Goal: Task Accomplishment & Management: Manage account settings

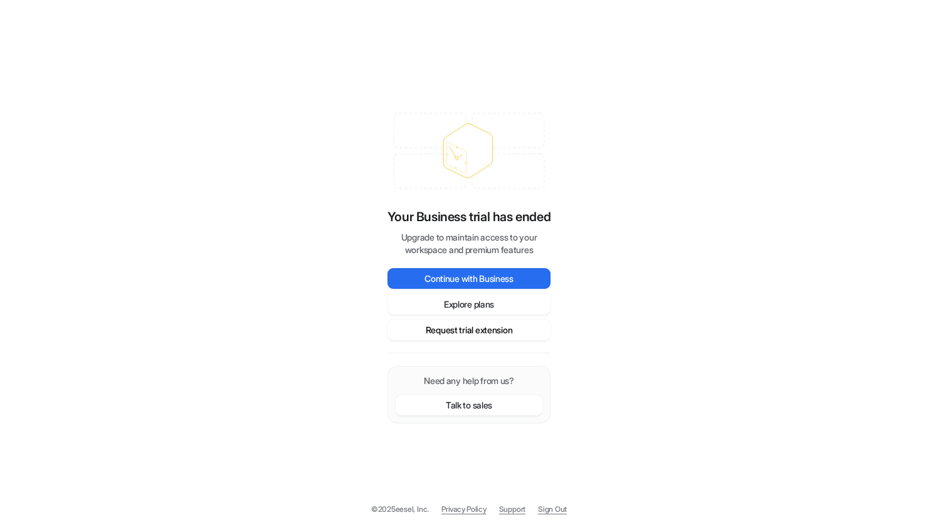
click at [481, 333] on button "Request trial extension" at bounding box center [468, 330] width 163 height 21
click at [497, 329] on button "Request trial extension" at bounding box center [468, 330] width 163 height 21
